Goal: Task Accomplishment & Management: Use online tool/utility

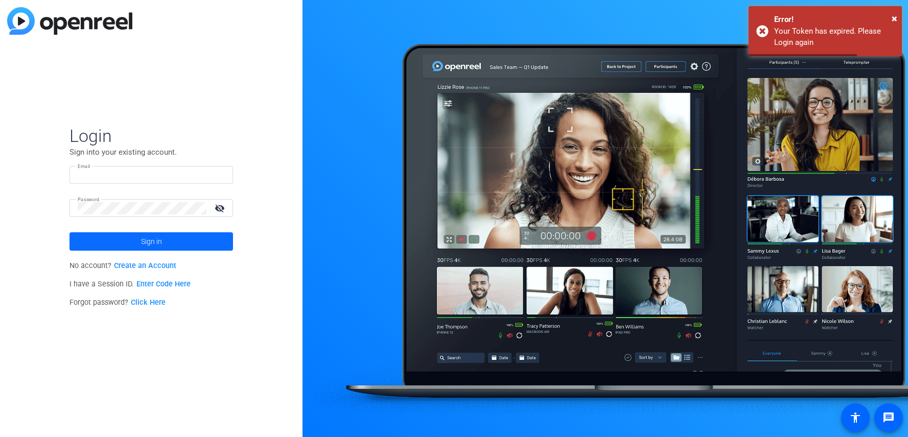
type input "aveloz@jamespublishing.com"
click at [126, 240] on span at bounding box center [151, 241] width 164 height 25
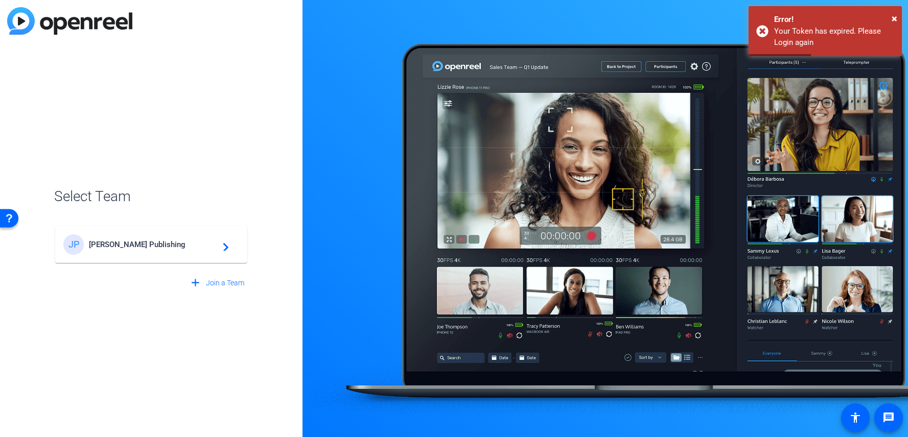
click at [123, 230] on mat-card-content "JP James Publishing navigate_next" at bounding box center [151, 244] width 192 height 37
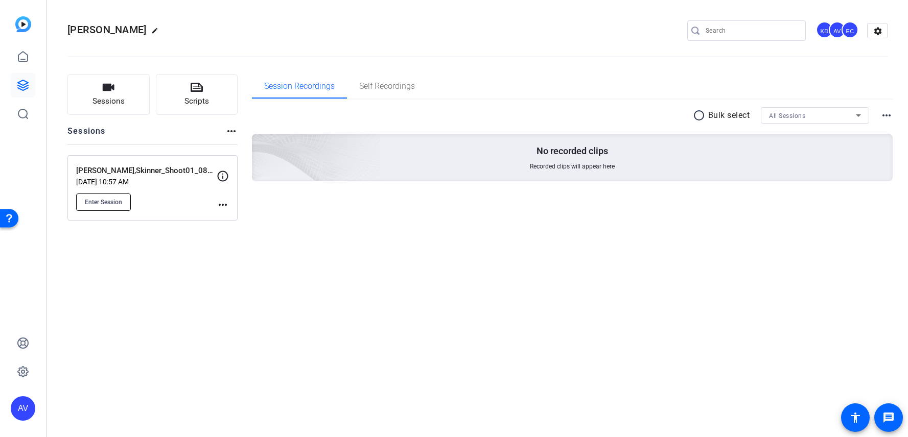
click at [91, 203] on span "Enter Session" at bounding box center [103, 202] width 37 height 8
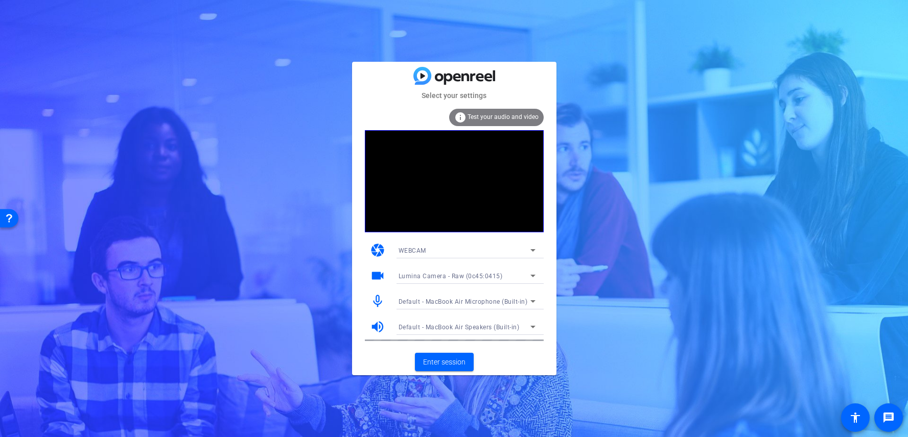
click at [447, 302] on mat-form-field "Default - MacBook Air Microphone (Built-in)" at bounding box center [466, 301] width 153 height 16
click at [430, 366] on span "Enter session" at bounding box center [444, 362] width 42 height 11
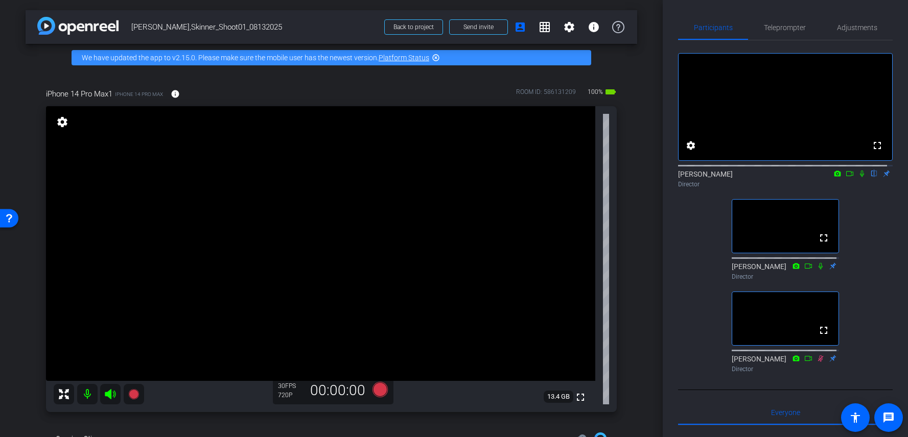
scroll to position [6, 0]
